Goal: Entertainment & Leisure: Consume media (video, audio)

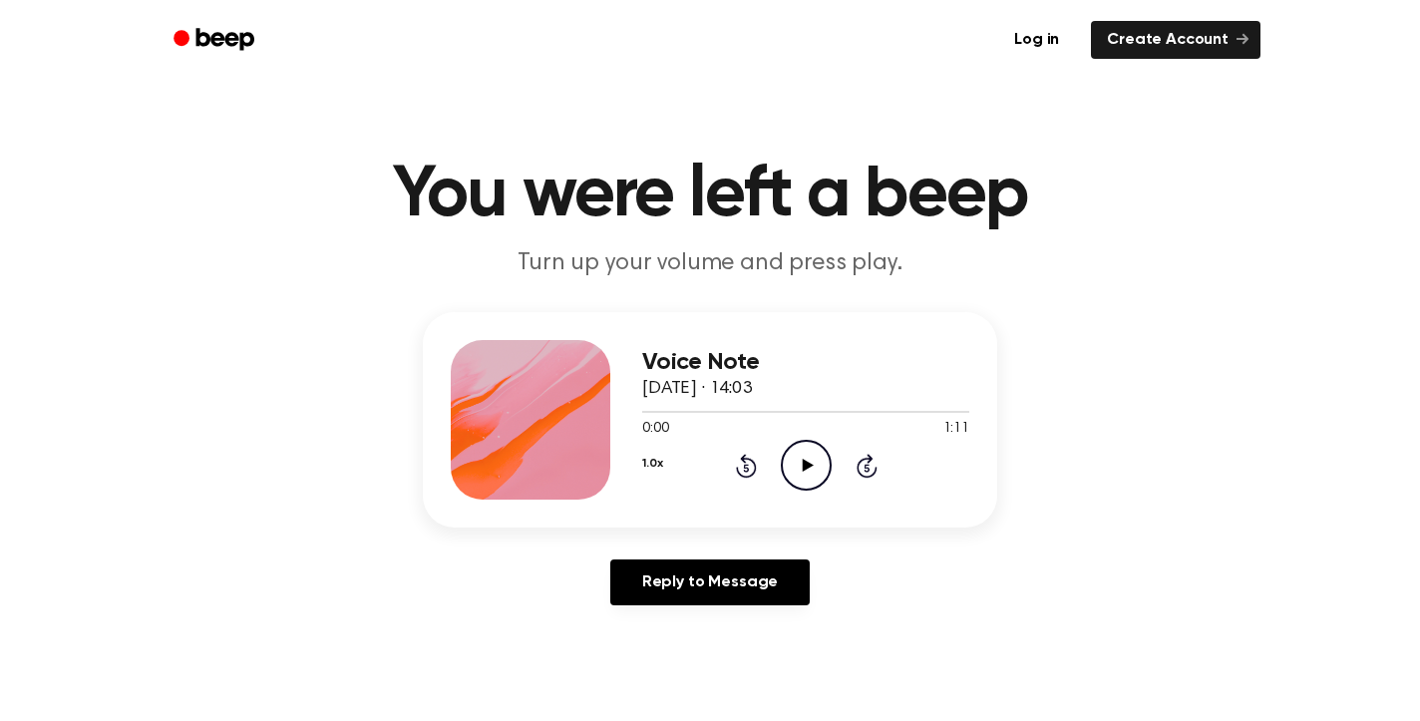
click at [805, 461] on icon "Play Audio" at bounding box center [806, 465] width 51 height 51
click at [802, 455] on icon "Pause Audio" at bounding box center [806, 465] width 51 height 51
click at [777, 410] on div at bounding box center [805, 411] width 327 height 16
click at [697, 415] on div at bounding box center [805, 411] width 327 height 16
click at [642, 415] on div at bounding box center [805, 411] width 327 height 16
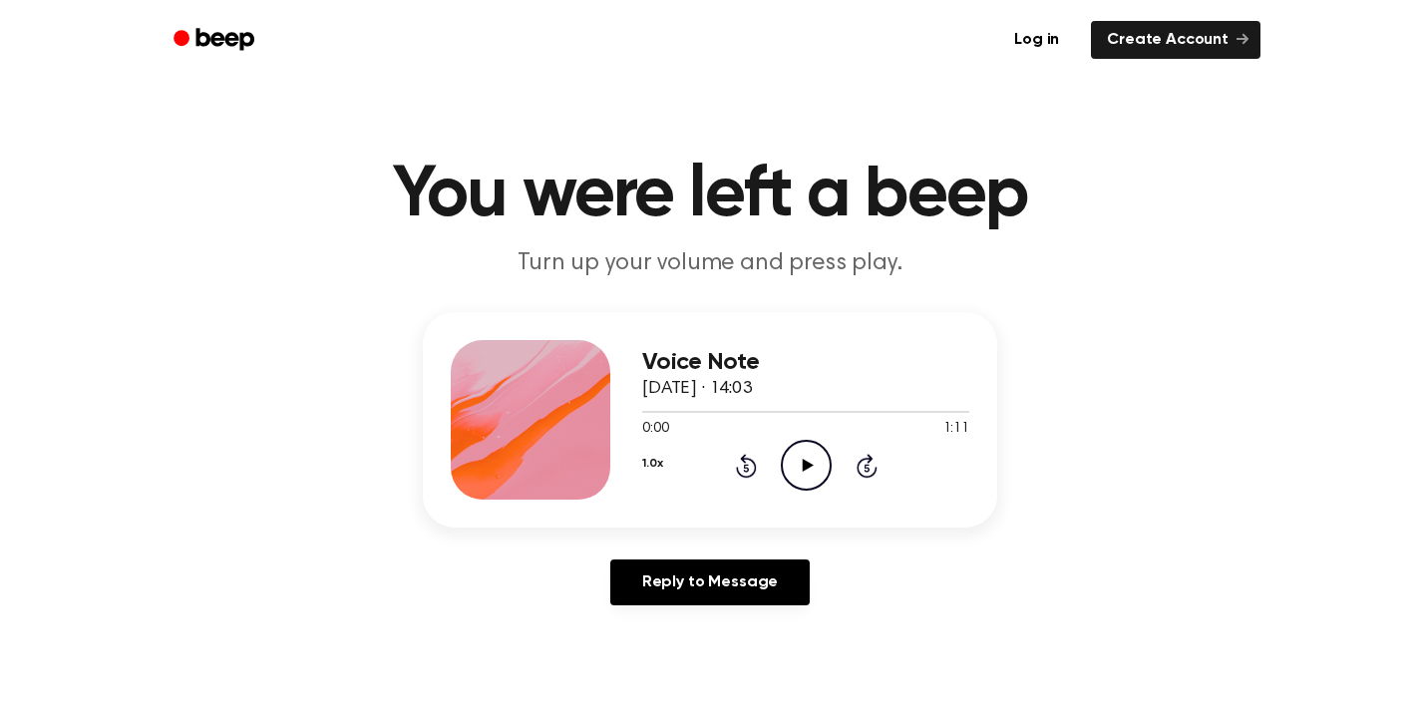
click at [807, 478] on icon "Play Audio" at bounding box center [806, 465] width 51 height 51
click at [741, 469] on icon "Rewind 5 seconds" at bounding box center [746, 466] width 22 height 26
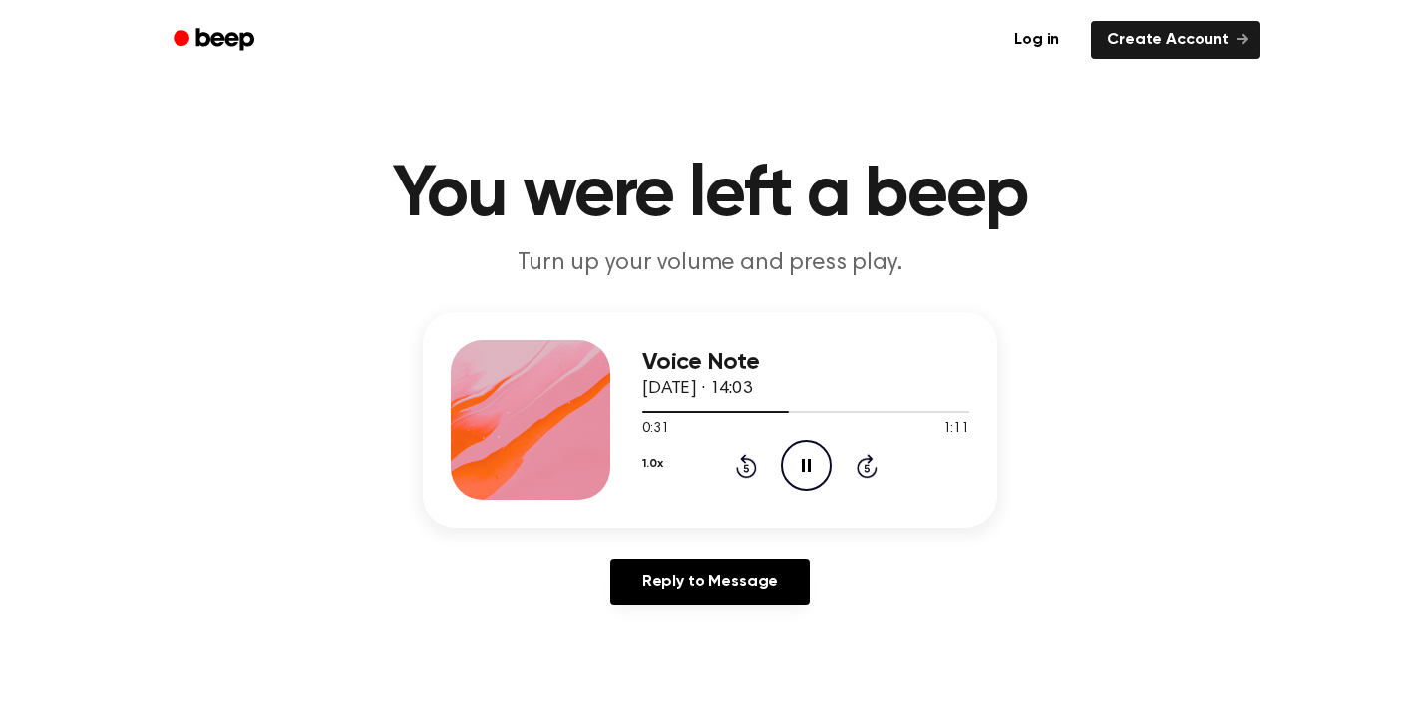
click at [739, 466] on icon "Rewind 5 seconds" at bounding box center [746, 466] width 22 height 26
click at [745, 463] on icon at bounding box center [746, 466] width 21 height 24
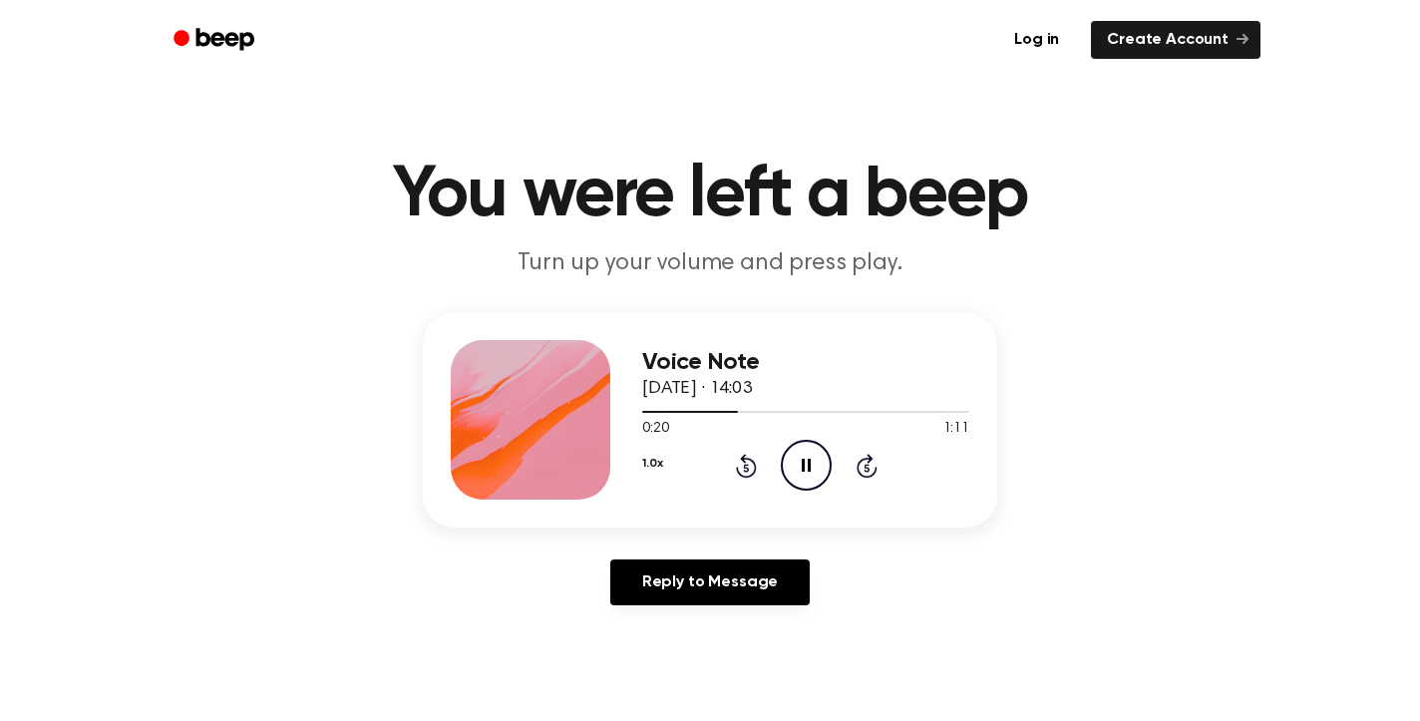
click at [809, 463] on icon "Pause Audio" at bounding box center [806, 465] width 51 height 51
click at [648, 412] on div at bounding box center [690, 412] width 97 height 2
click at [796, 466] on icon "Play Audio" at bounding box center [806, 465] width 51 height 51
click at [802, 465] on icon at bounding box center [805, 465] width 9 height 13
click at [802, 465] on icon at bounding box center [806, 465] width 11 height 13
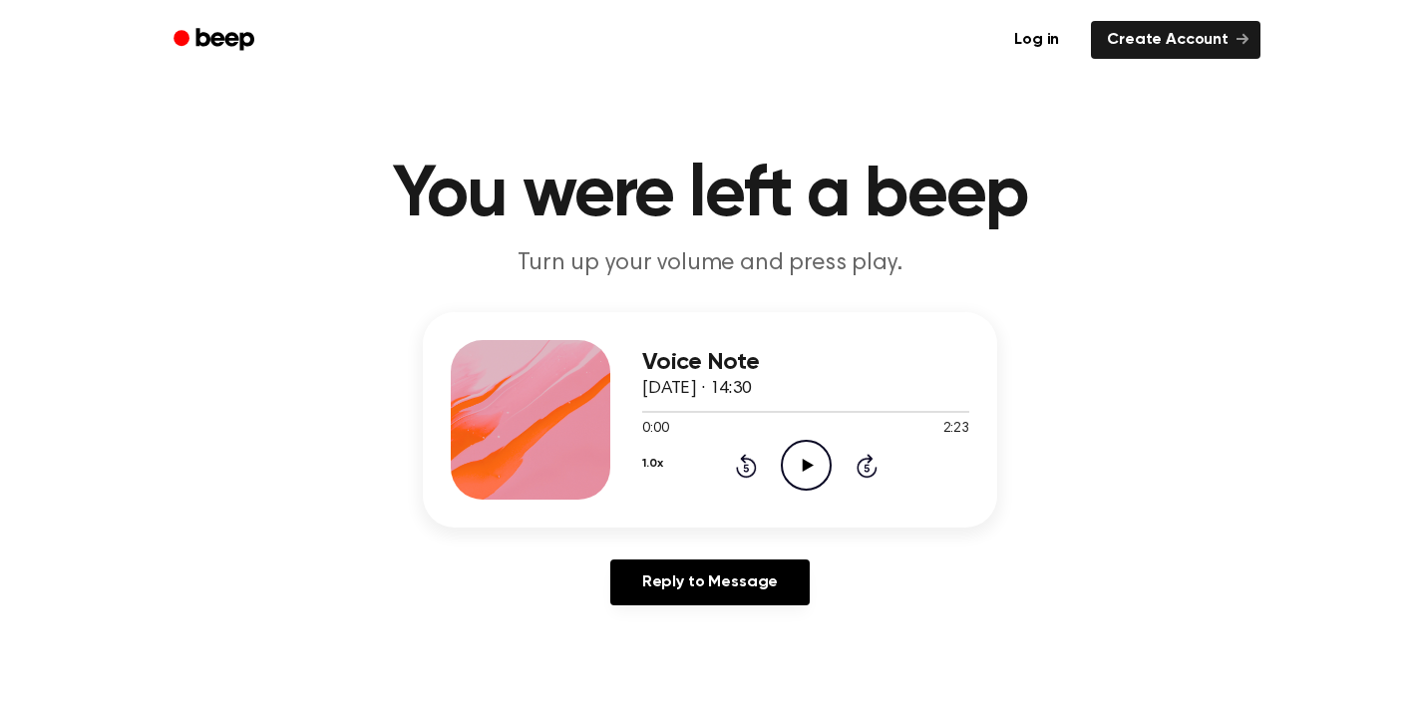
click at [807, 462] on icon "Play Audio" at bounding box center [806, 465] width 51 height 51
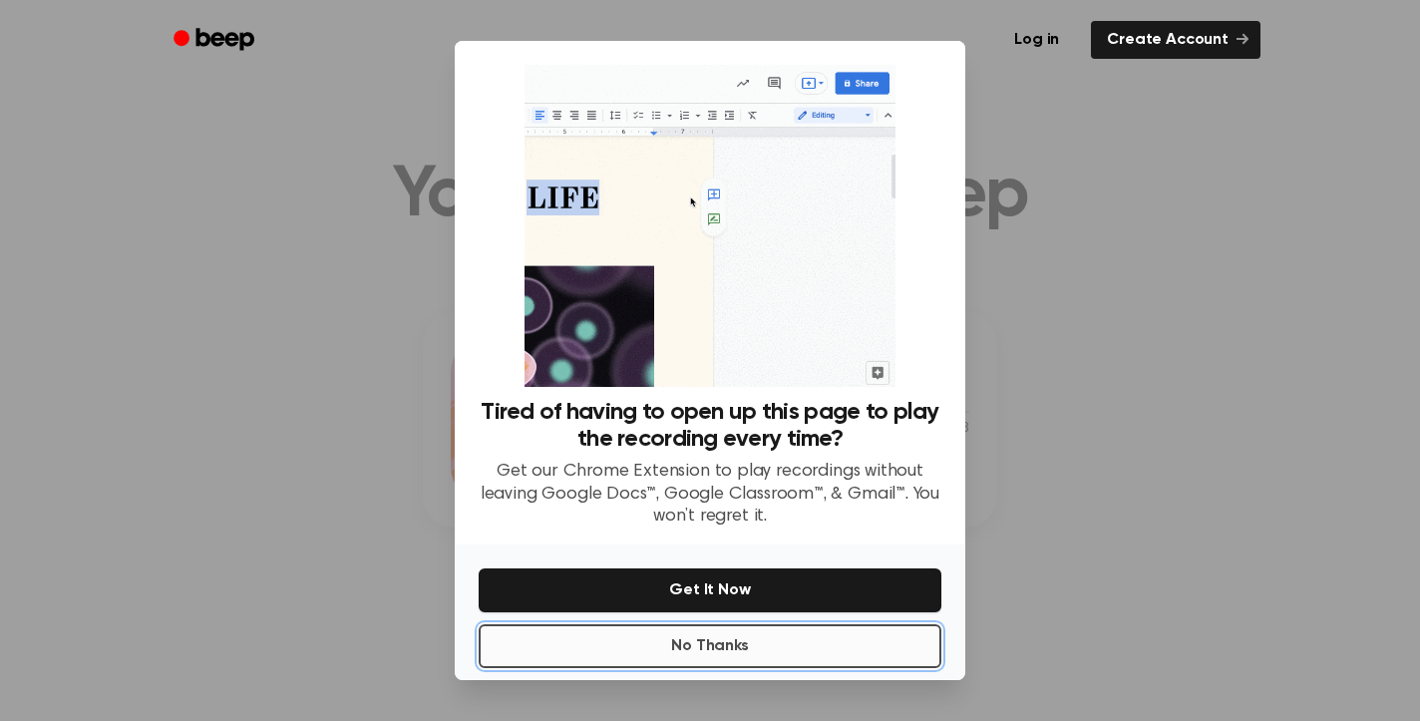
click at [749, 639] on button "No Thanks" at bounding box center [709, 646] width 463 height 44
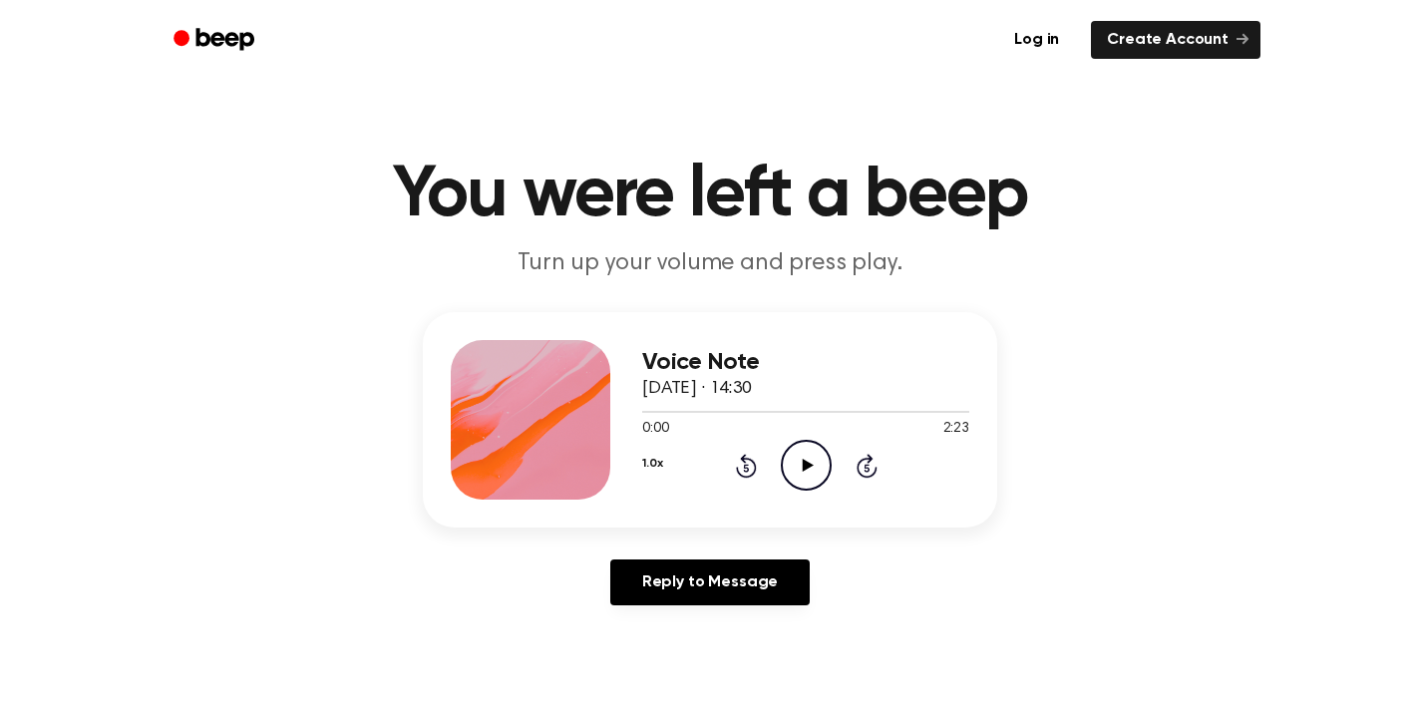
click at [810, 467] on icon "Play Audio" at bounding box center [806, 465] width 51 height 51
click at [812, 460] on icon "Pause Audio" at bounding box center [806, 465] width 51 height 51
click at [812, 460] on icon "Play Audio" at bounding box center [806, 465] width 51 height 51
click at [808, 471] on icon at bounding box center [805, 465] width 9 height 13
